Goal: Transaction & Acquisition: Obtain resource

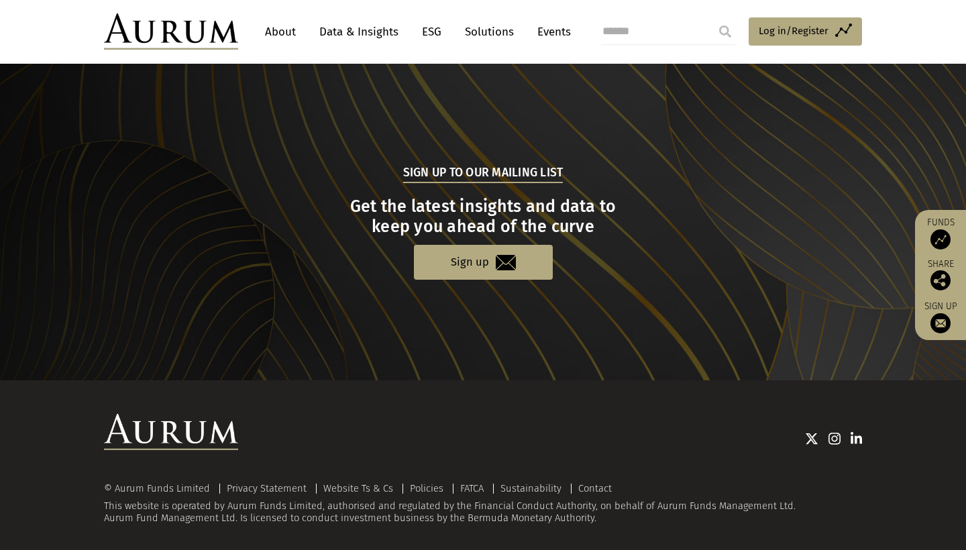
scroll to position [1296, 0]
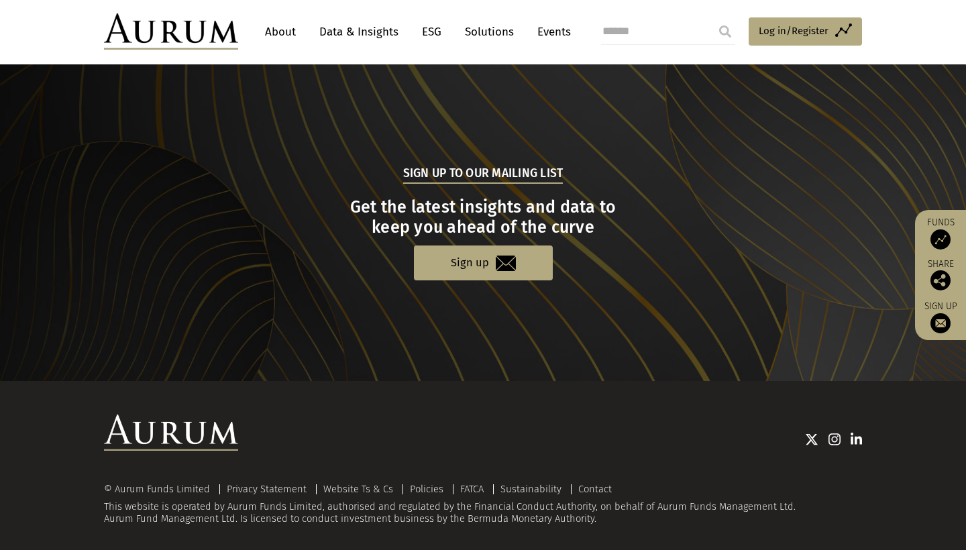
click at [854, 437] on img at bounding box center [857, 439] width 12 height 13
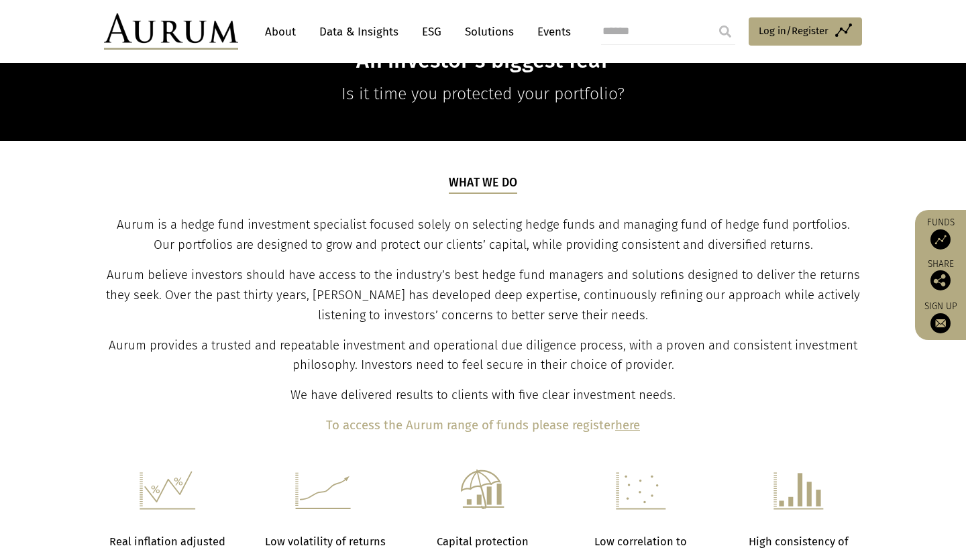
scroll to position [350, 0]
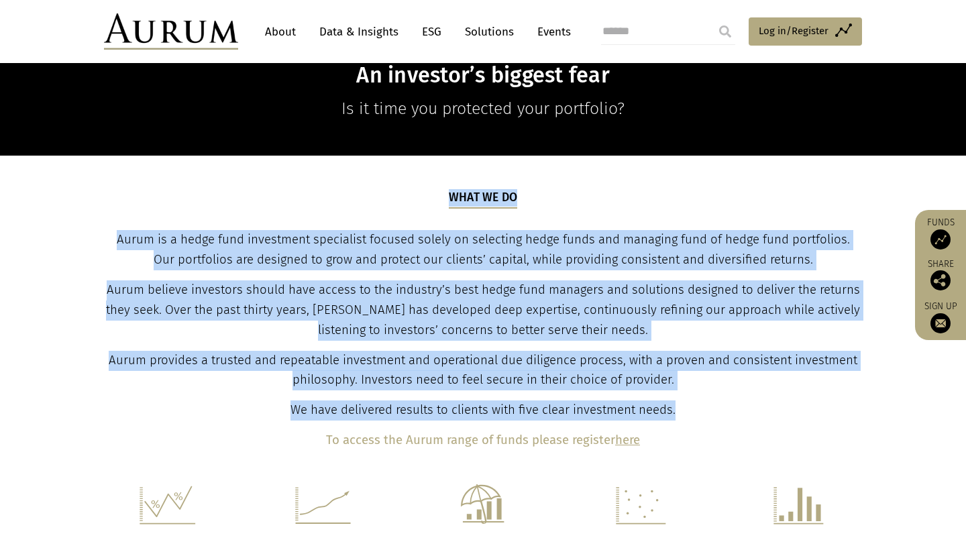
drag, startPoint x: 760, startPoint y: 409, endPoint x: 417, endPoint y: 171, distance: 417.6
click at [419, 171] on section "What we do Aurum is a hedge fund investment specialist focused solely on select…" at bounding box center [483, 320] width 966 height 329
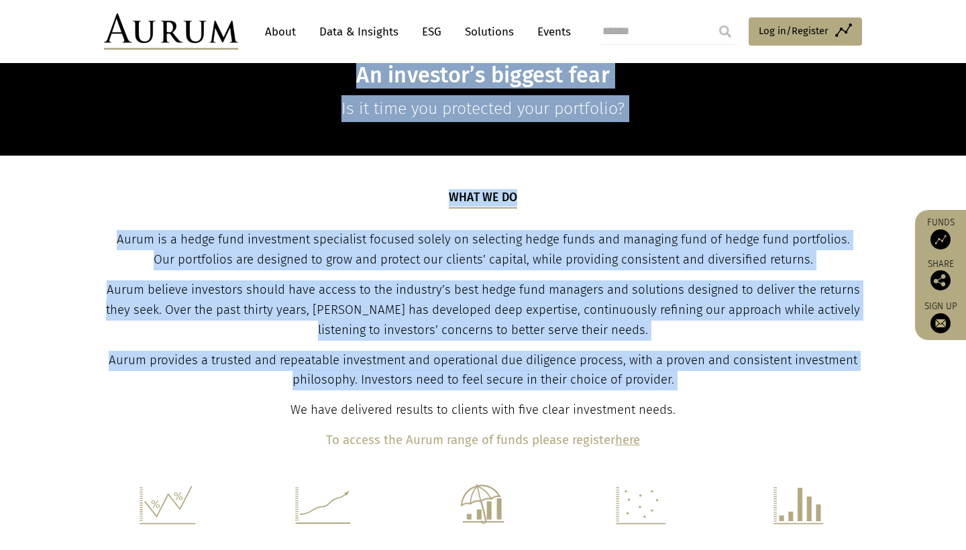
drag, startPoint x: 209, startPoint y: 107, endPoint x: 692, endPoint y: 414, distance: 573.1
click at [692, 414] on main "An investor’s biggest fear Is it time you protected your portfolio? What we do …" at bounding box center [483, 532] width 966 height 1589
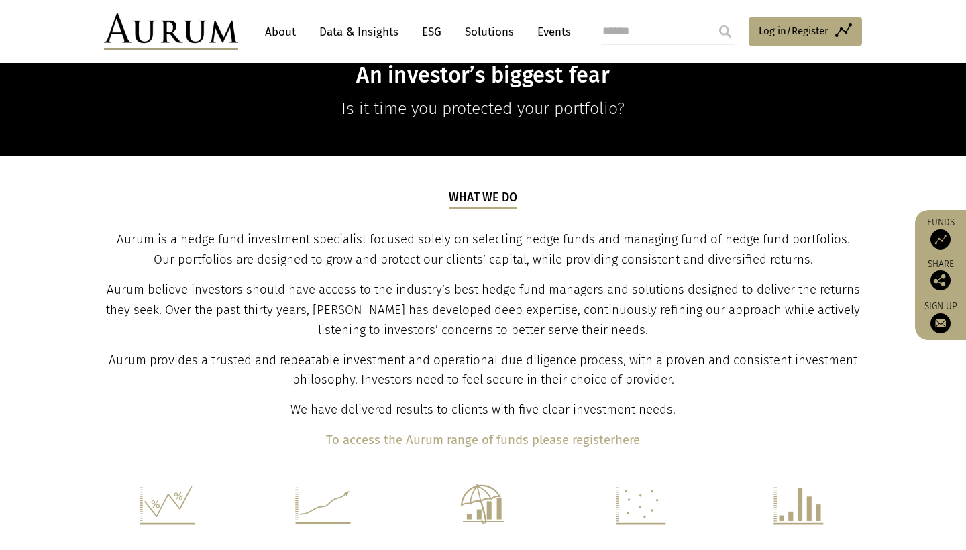
click at [766, 423] on div "What we do Aurum is a hedge fund investment specialist focused solely on select…" at bounding box center [483, 320] width 755 height 262
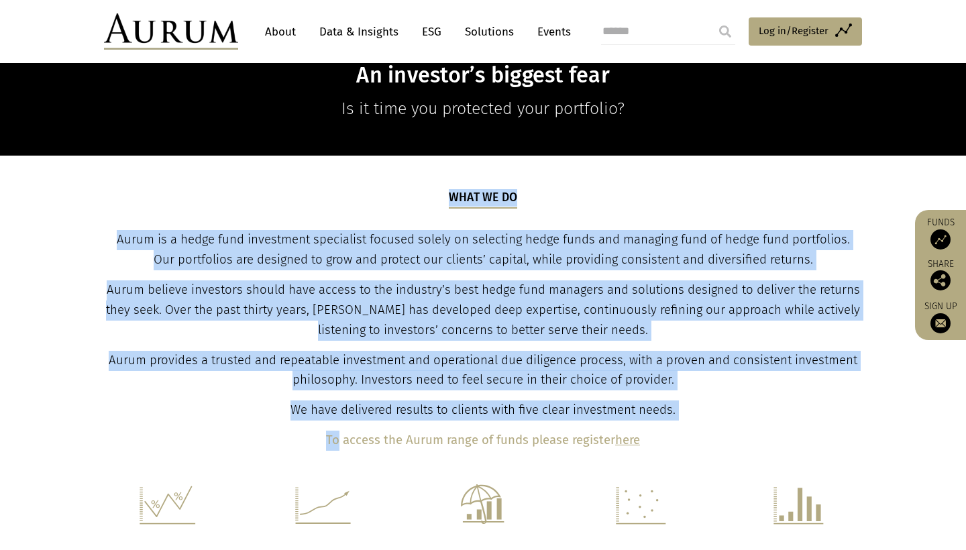
drag, startPoint x: 766, startPoint y: 423, endPoint x: 83, endPoint y: 170, distance: 729.2
click at [83, 170] on section "What we do Aurum is a hedge fund investment specialist focused solely on select…" at bounding box center [483, 320] width 966 height 329
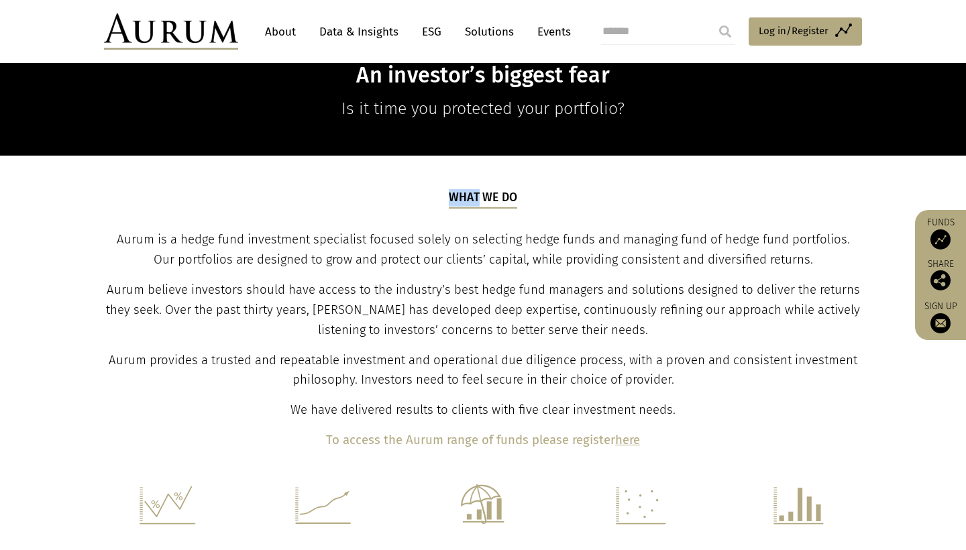
click at [116, 164] on section "What we do Aurum is a hedge fund investment specialist focused solely on select…" at bounding box center [483, 320] width 966 height 329
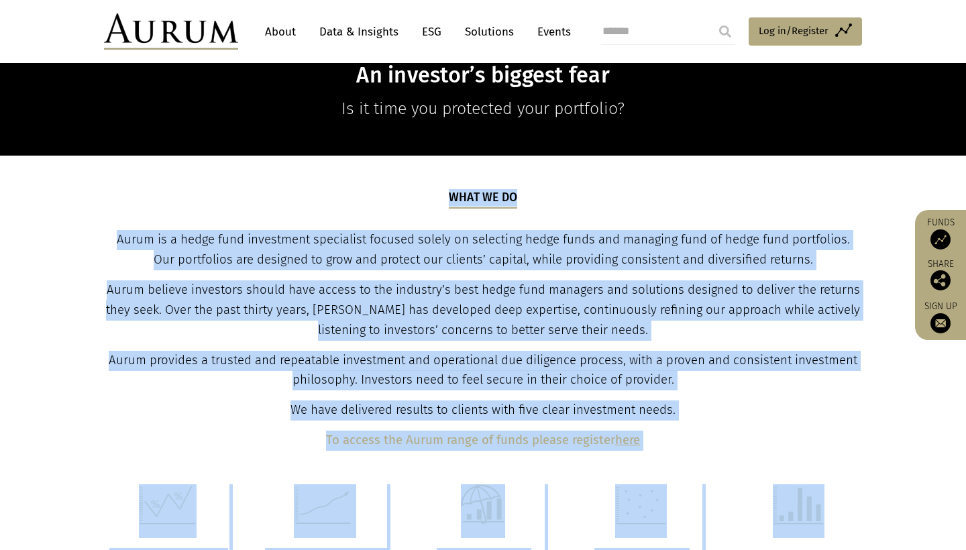
drag, startPoint x: 116, startPoint y: 164, endPoint x: 812, endPoint y: 525, distance: 783.8
click at [812, 525] on main "An investor’s biggest fear Is it time you protected your portfolio? What we do …" at bounding box center [483, 532] width 966 height 1589
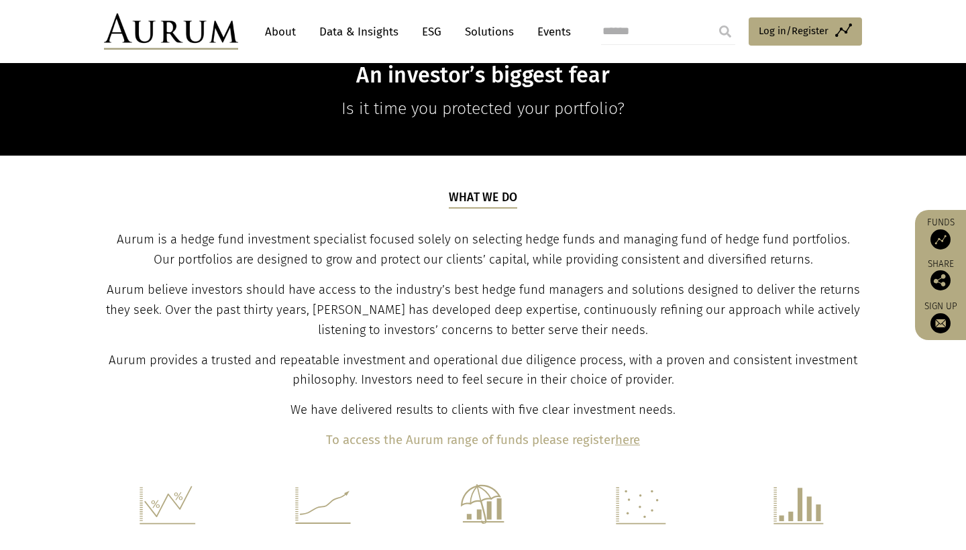
click at [669, 409] on span "We have delivered results to clients with five clear investment needs." at bounding box center [483, 410] width 385 height 15
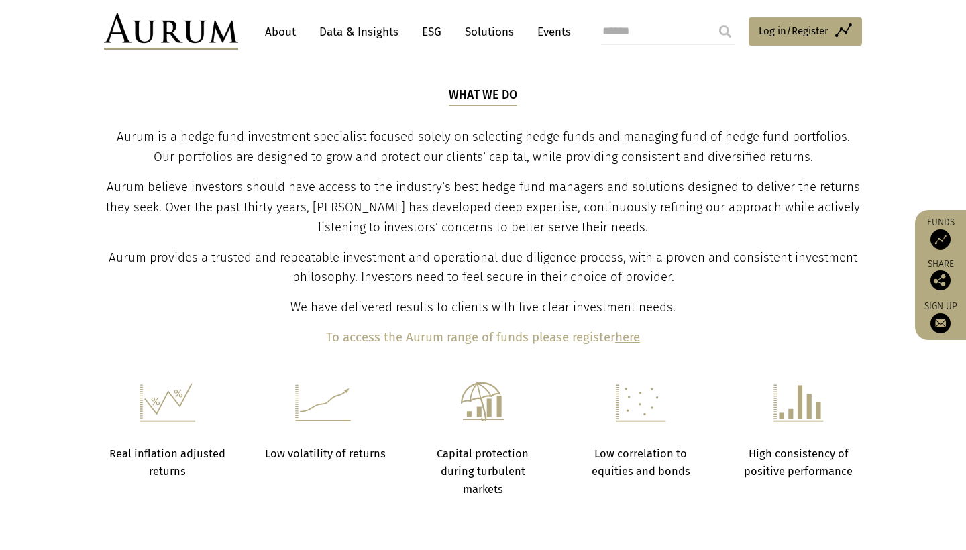
scroll to position [453, 0]
click at [486, 319] on div "What we do Aurum is a hedge fund investment specialist focused solely on select…" at bounding box center [483, 217] width 755 height 262
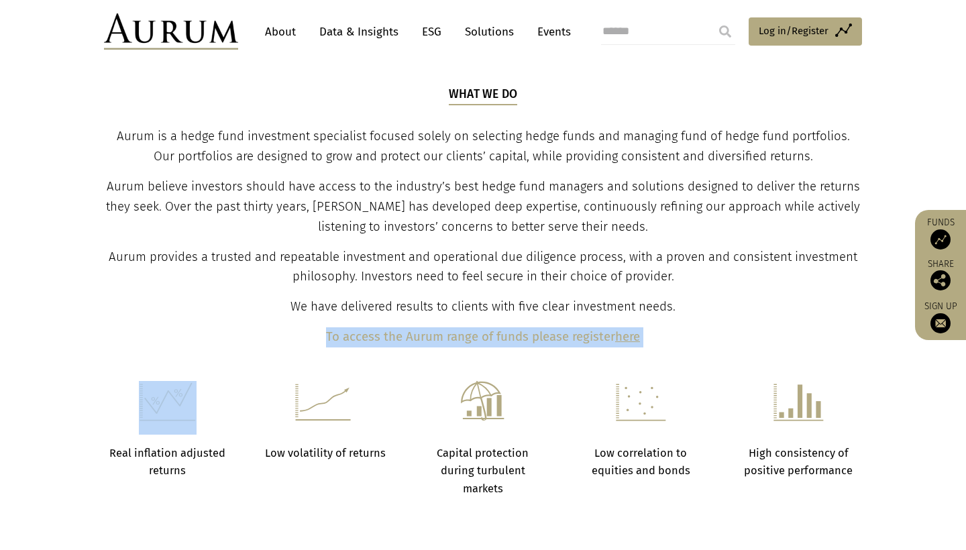
click at [486, 319] on div "What we do Aurum is a hedge fund investment specialist focused solely on select…" at bounding box center [483, 217] width 755 height 262
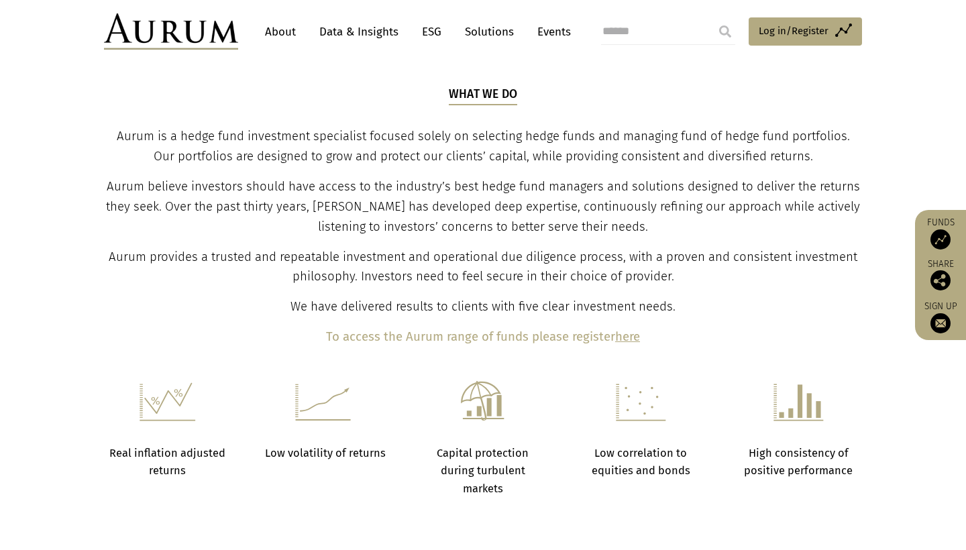
click at [484, 327] on p "To access the Aurum range of funds please register here" at bounding box center [483, 337] width 755 height 20
click at [484, 329] on b "To access the Aurum range of funds please register" at bounding box center [470, 336] width 289 height 15
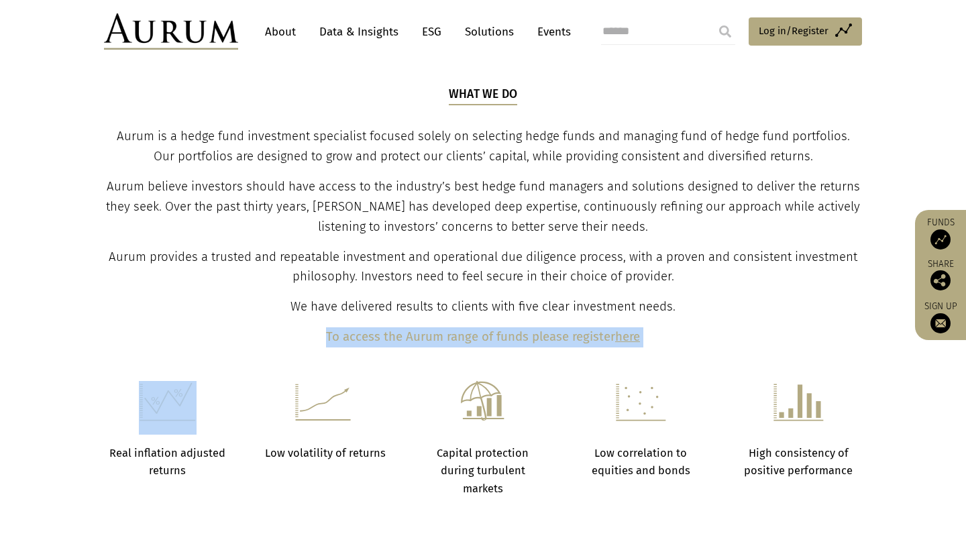
click at [484, 329] on b "To access the Aurum range of funds please register" at bounding box center [470, 336] width 289 height 15
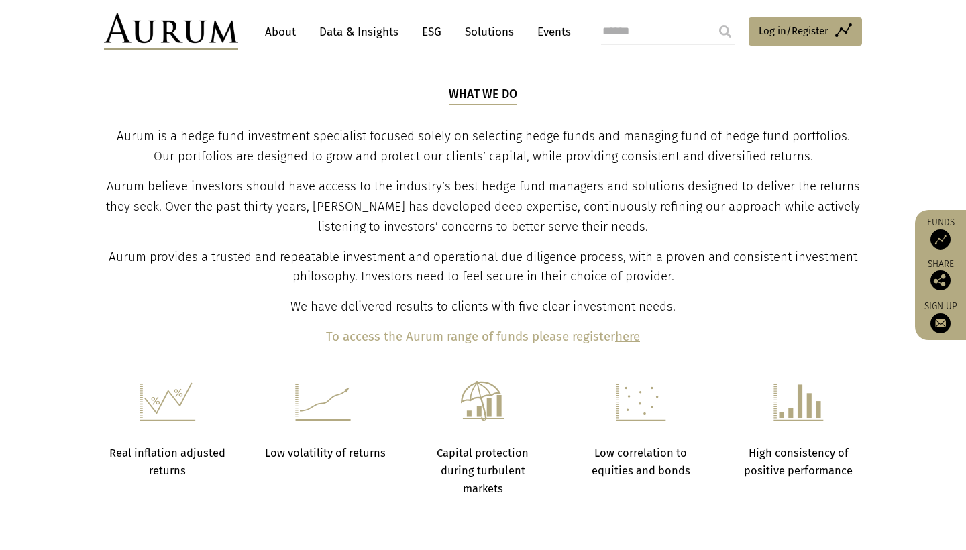
click at [633, 334] on b "here" at bounding box center [627, 336] width 25 height 15
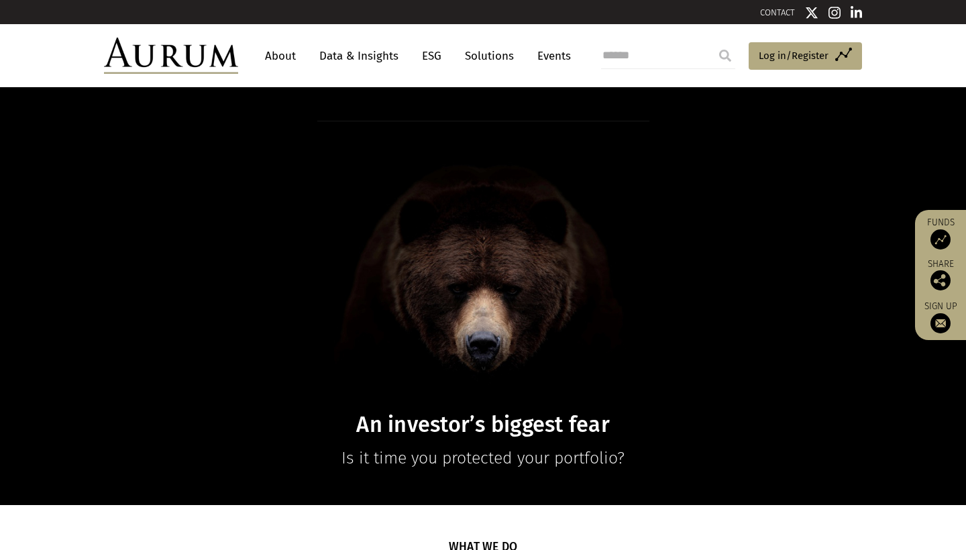
scroll to position [0, 0]
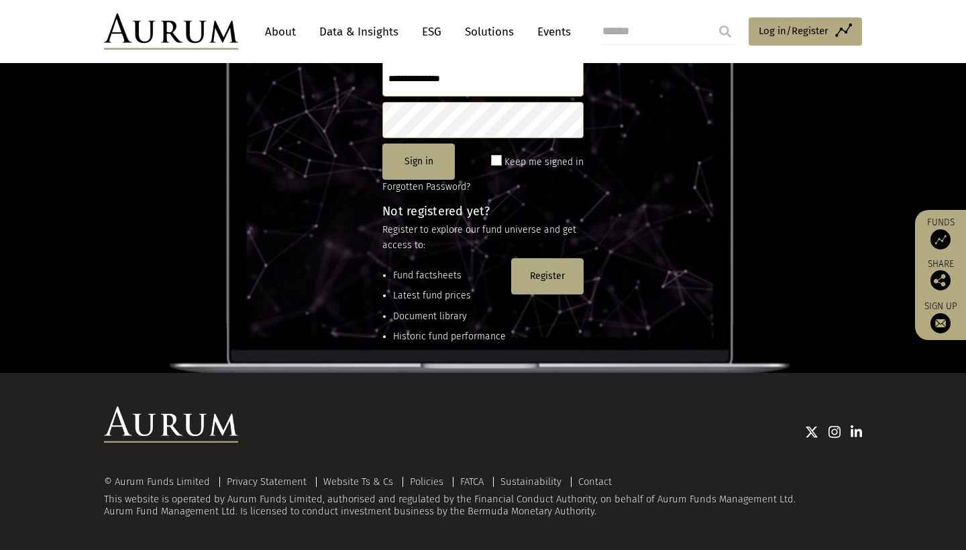
scroll to position [176, 0]
